Goal: Navigation & Orientation: Find specific page/section

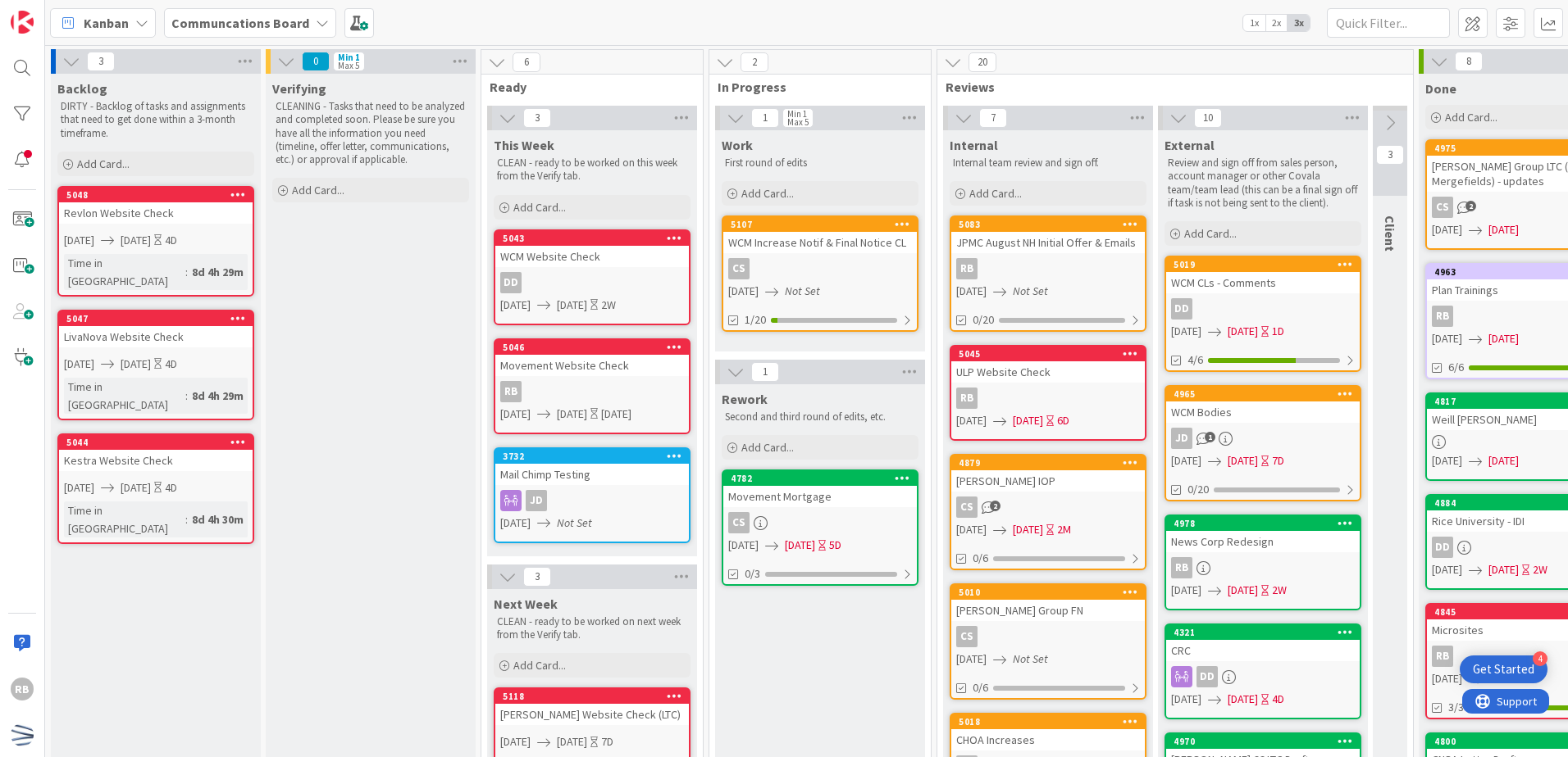
click at [1322, 433] on div "JD 1" at bounding box center [1262, 439] width 194 height 22
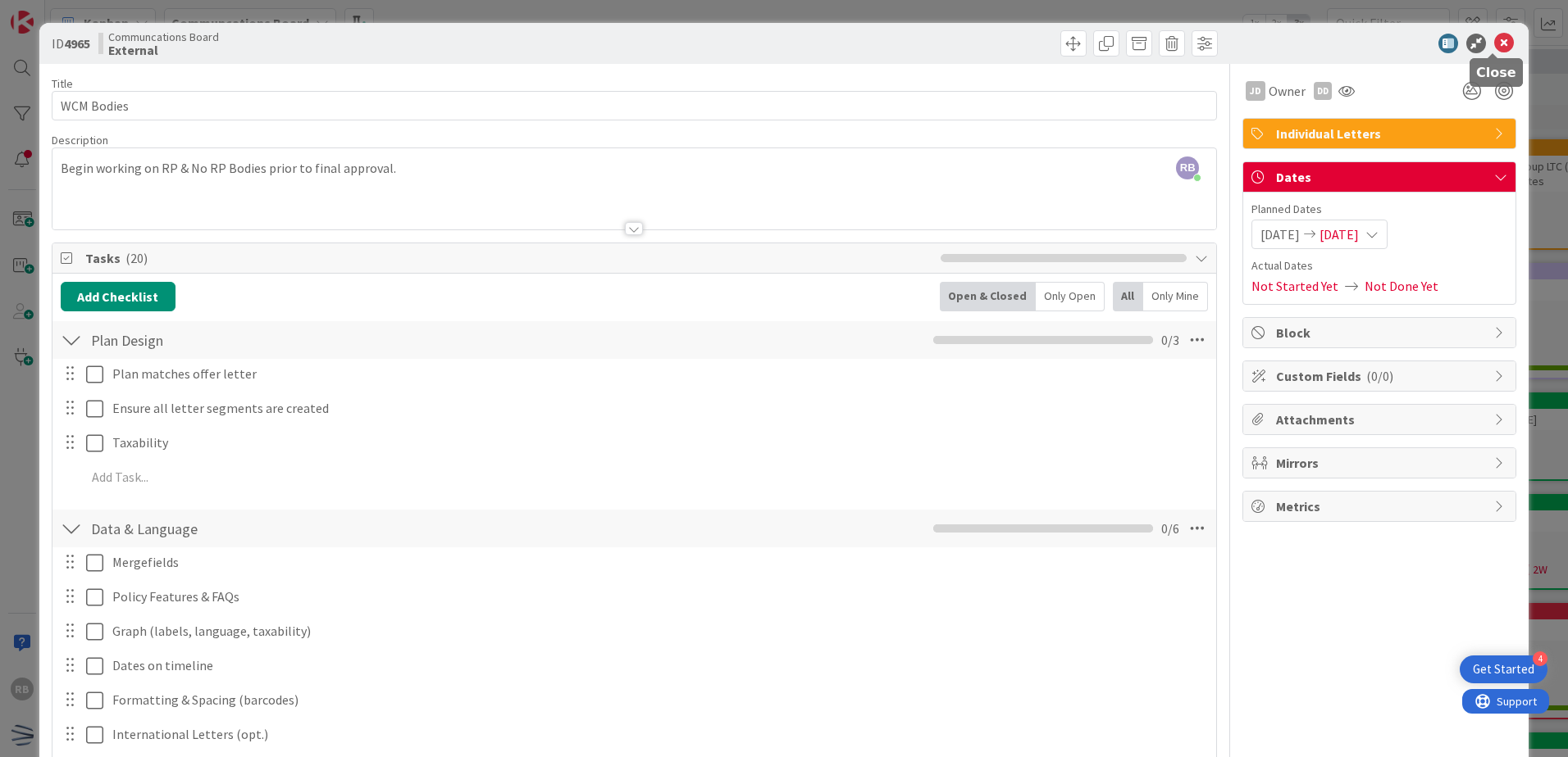
click at [1494, 47] on icon at bounding box center [1504, 43] width 20 height 20
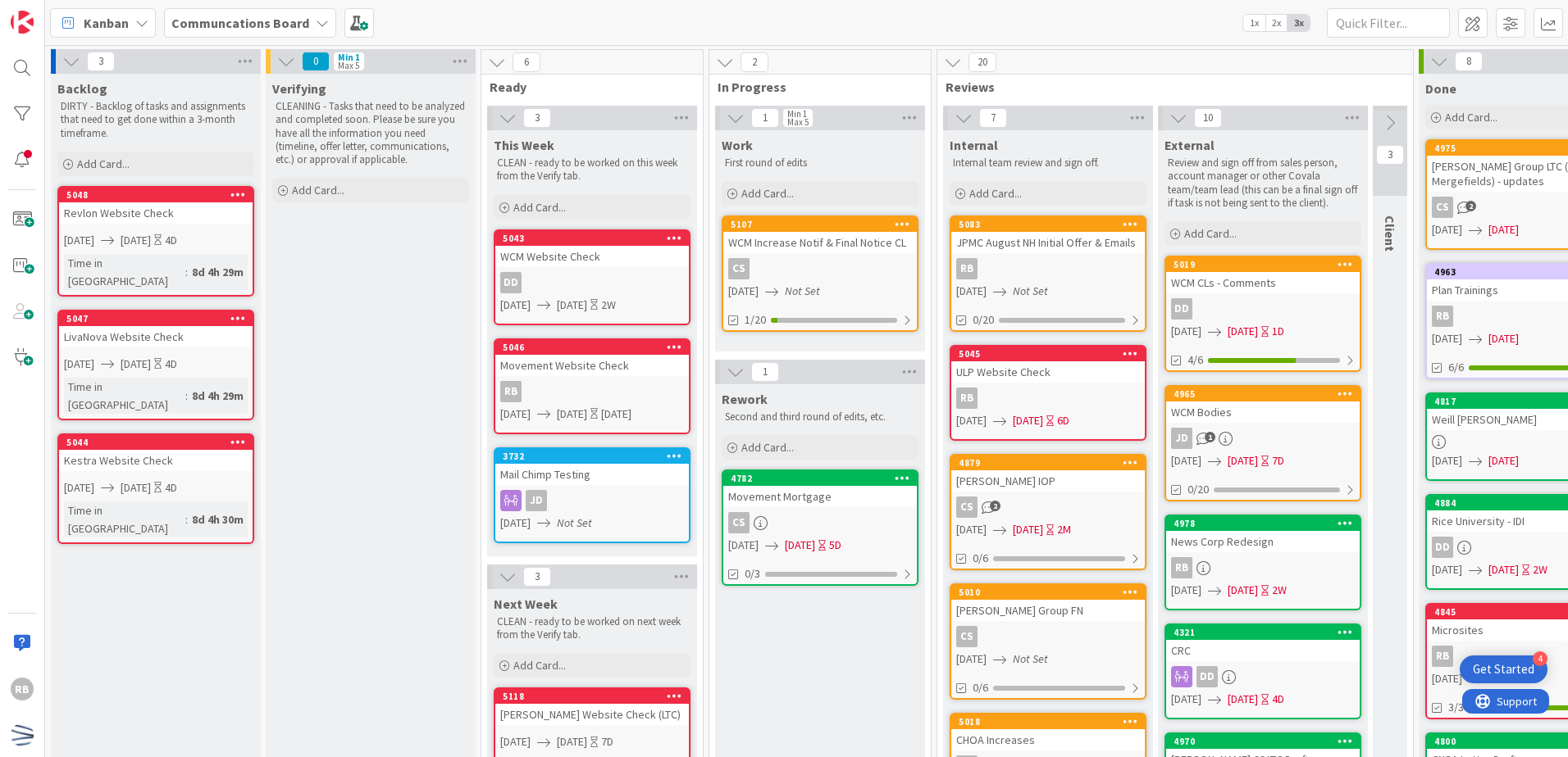
click at [1263, 310] on div "DD" at bounding box center [1262, 309] width 194 height 22
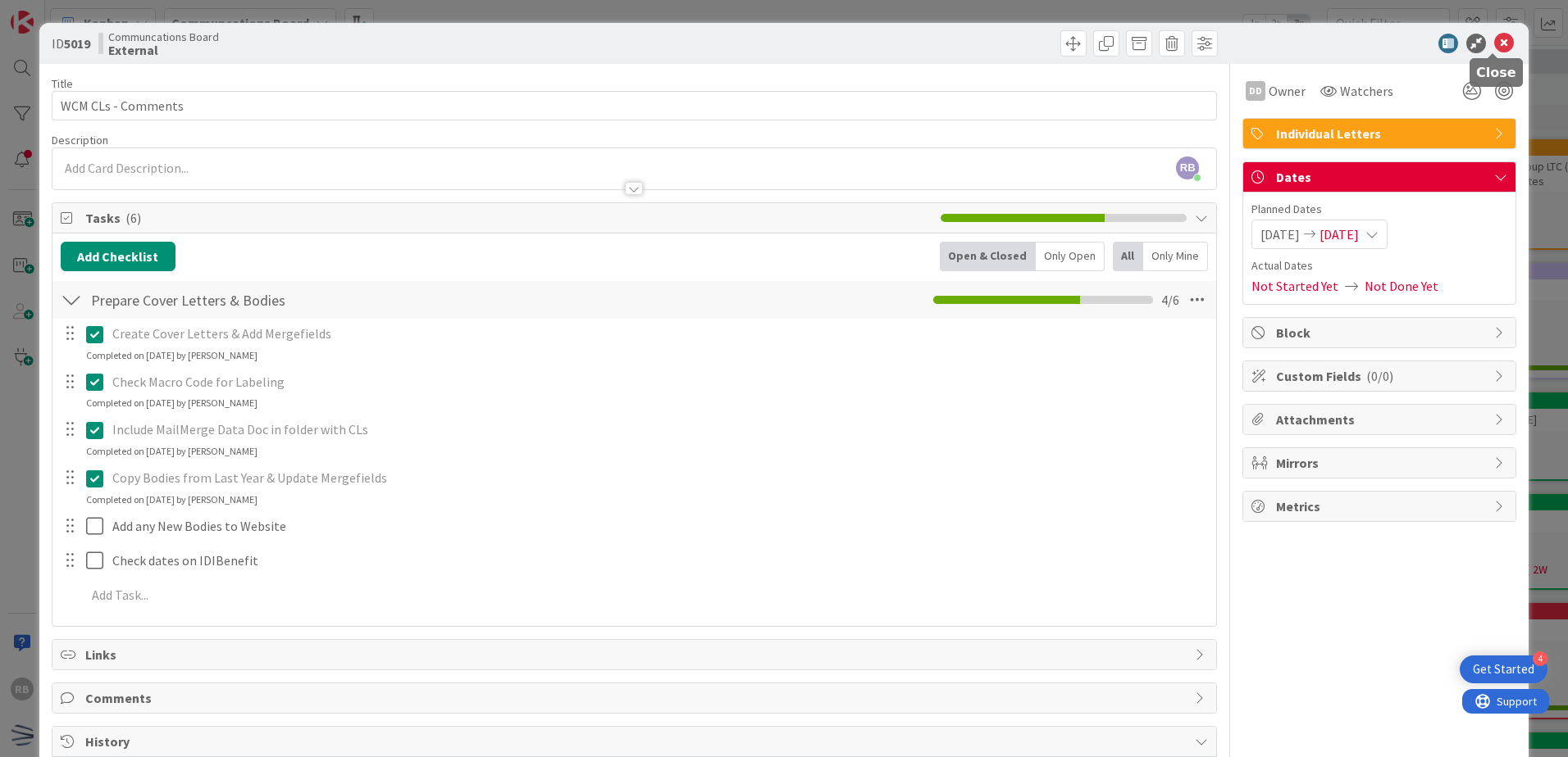
click at [1494, 46] on icon at bounding box center [1504, 43] width 20 height 20
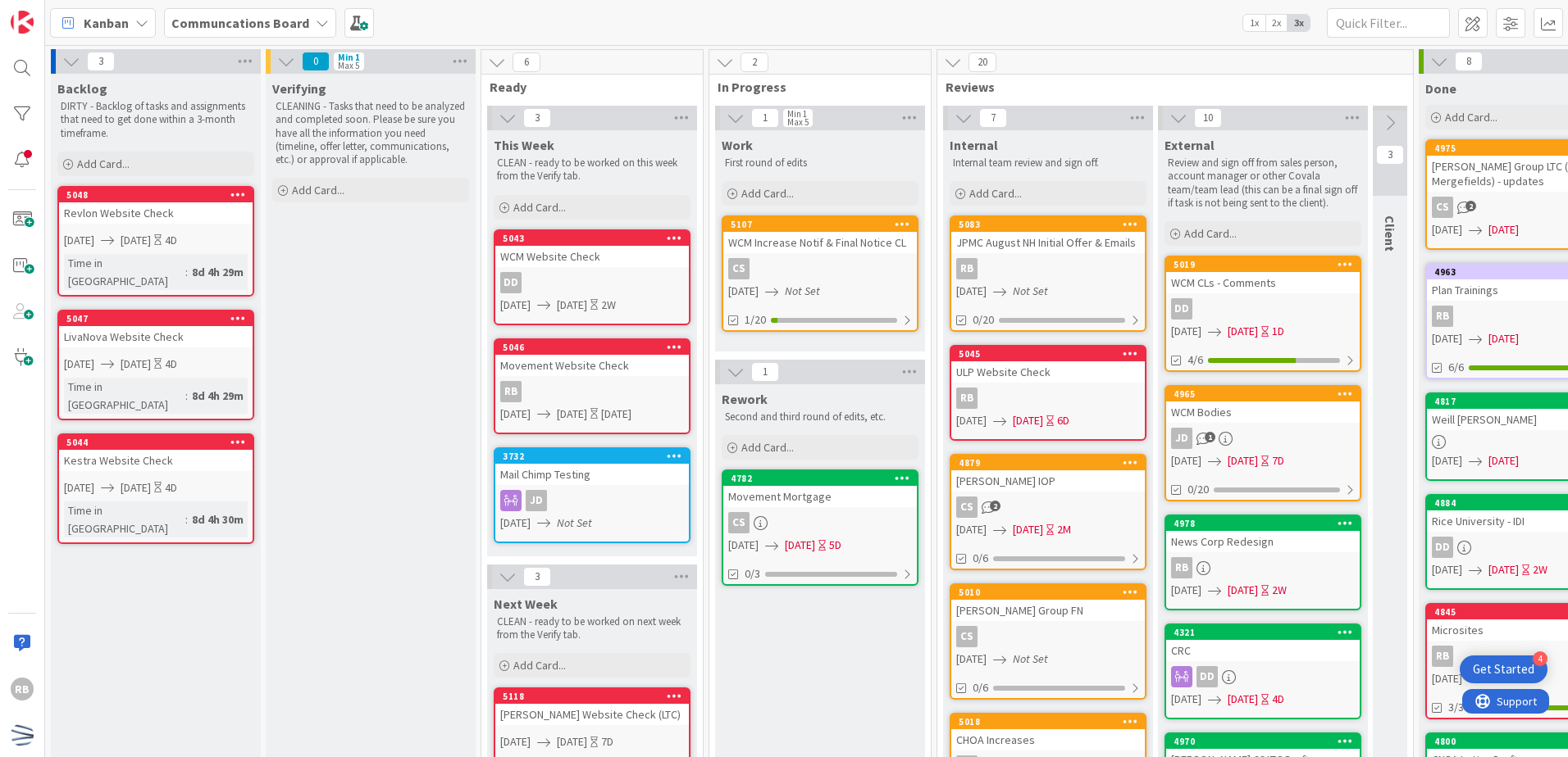
click at [1278, 428] on div "JD 1" at bounding box center [1262, 439] width 194 height 22
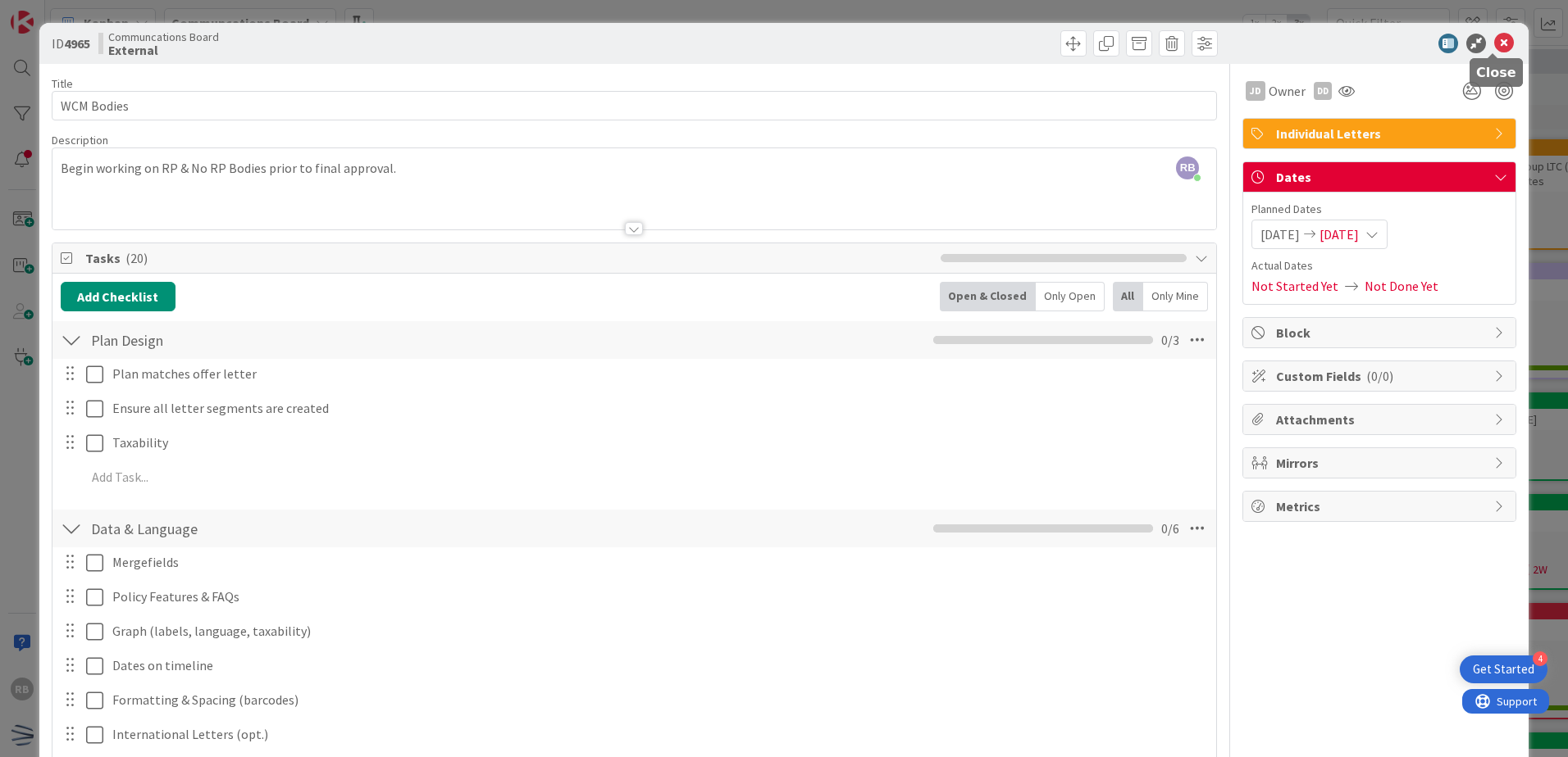
click at [1498, 47] on icon at bounding box center [1504, 43] width 20 height 20
